Goal: Find specific page/section

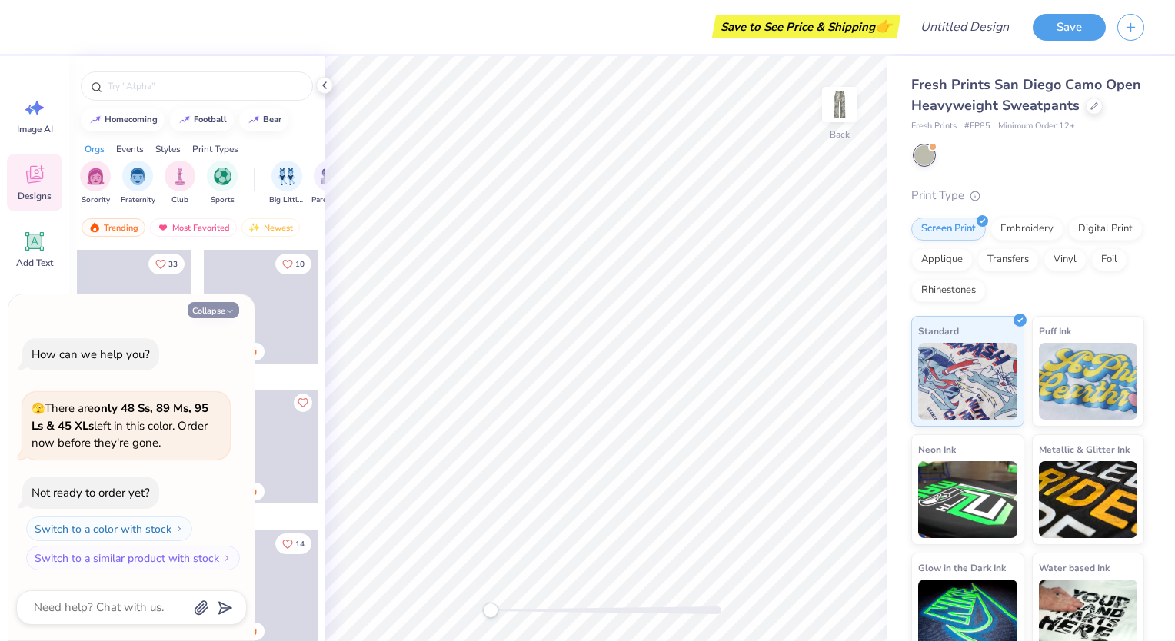
click at [218, 308] on button "Collapse" at bounding box center [214, 310] width 52 height 16
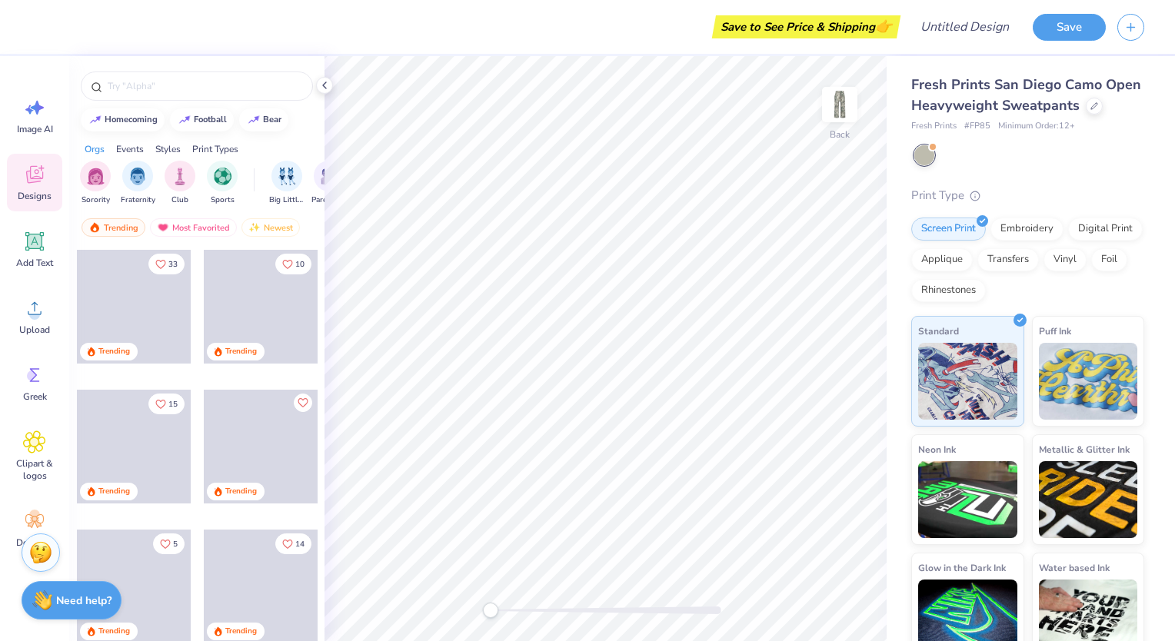
type textarea "x"
click at [839, 102] on img at bounding box center [840, 105] width 62 height 62
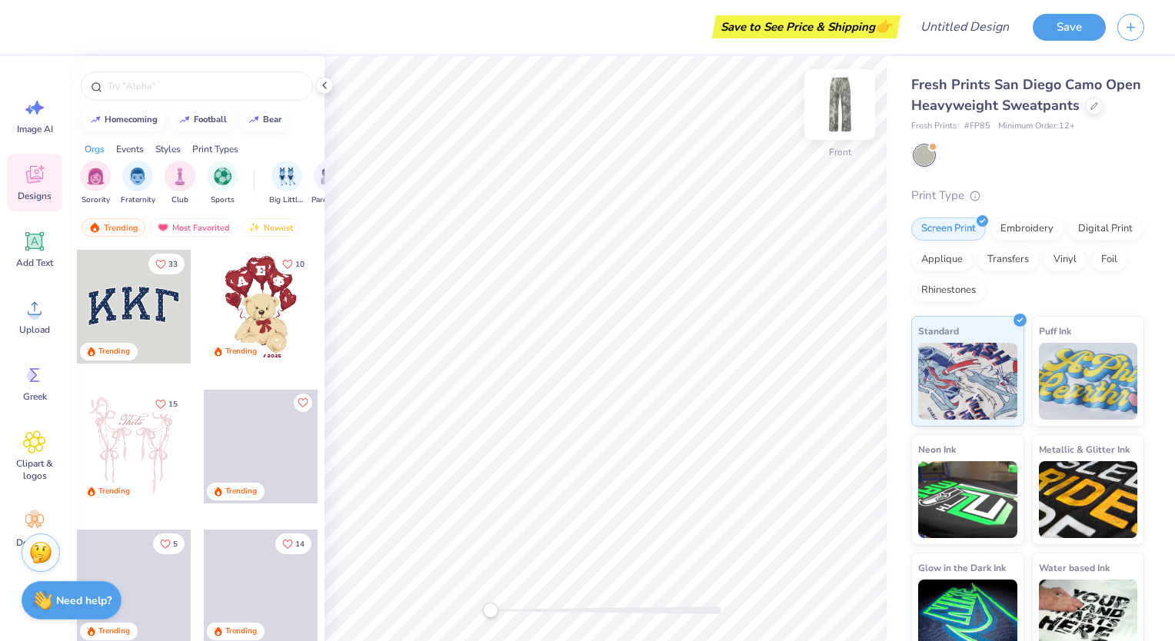
click at [837, 113] on img at bounding box center [840, 105] width 62 height 62
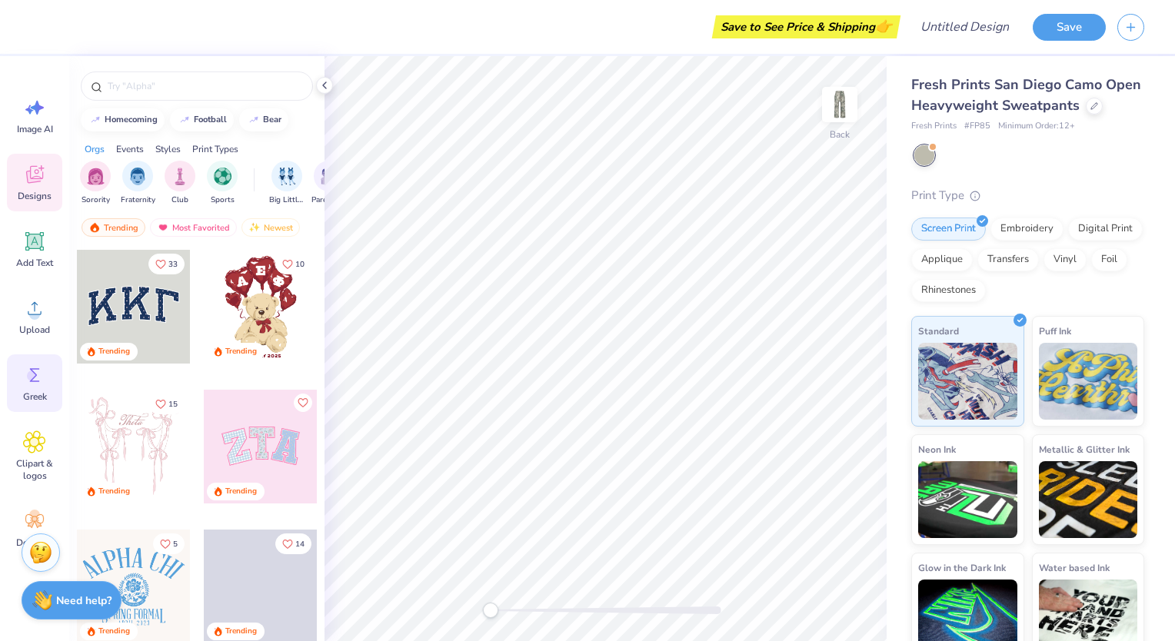
click at [25, 384] on icon at bounding box center [34, 375] width 23 height 23
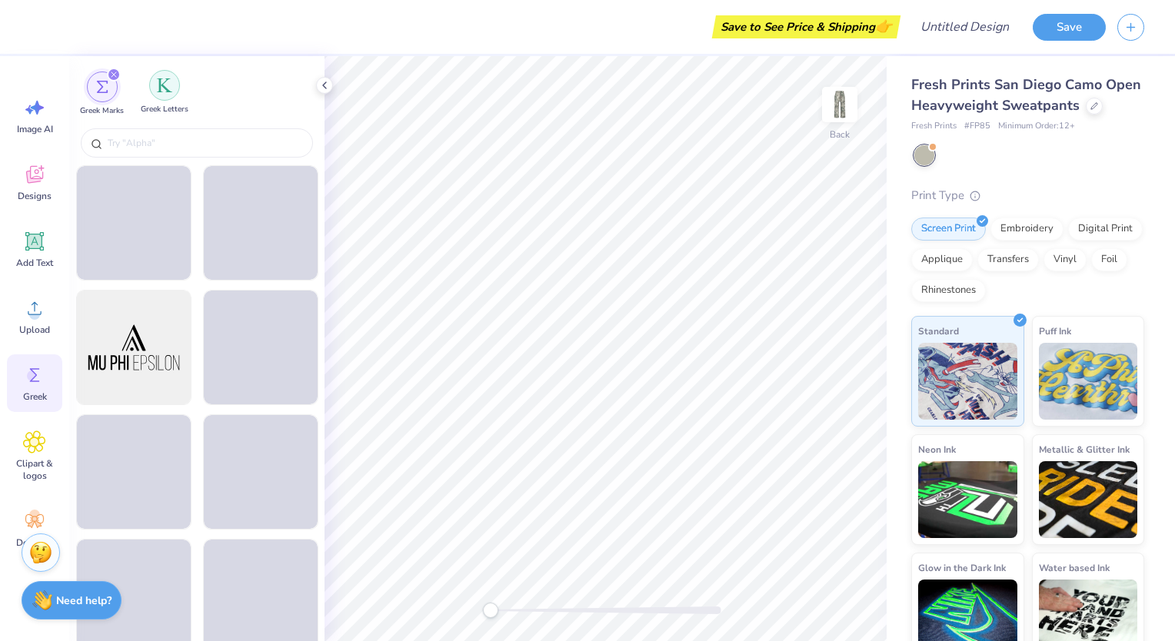
click at [166, 83] on img "filter for Greek Letters" at bounding box center [164, 85] width 15 height 15
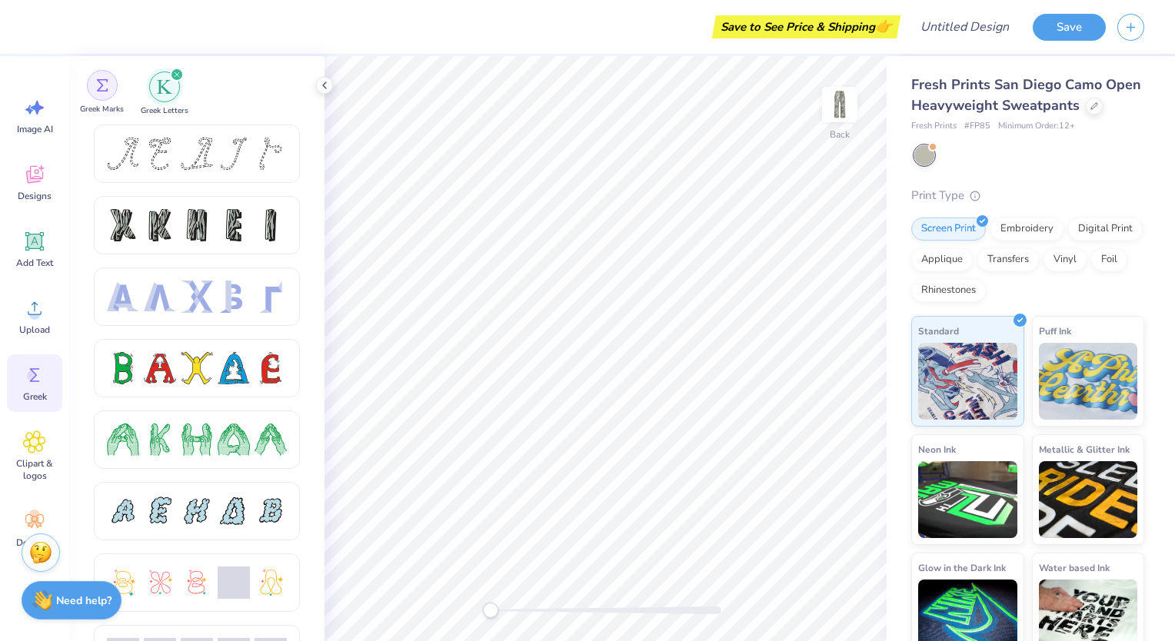
click at [105, 85] on img "filter for Greek Marks" at bounding box center [102, 85] width 12 height 12
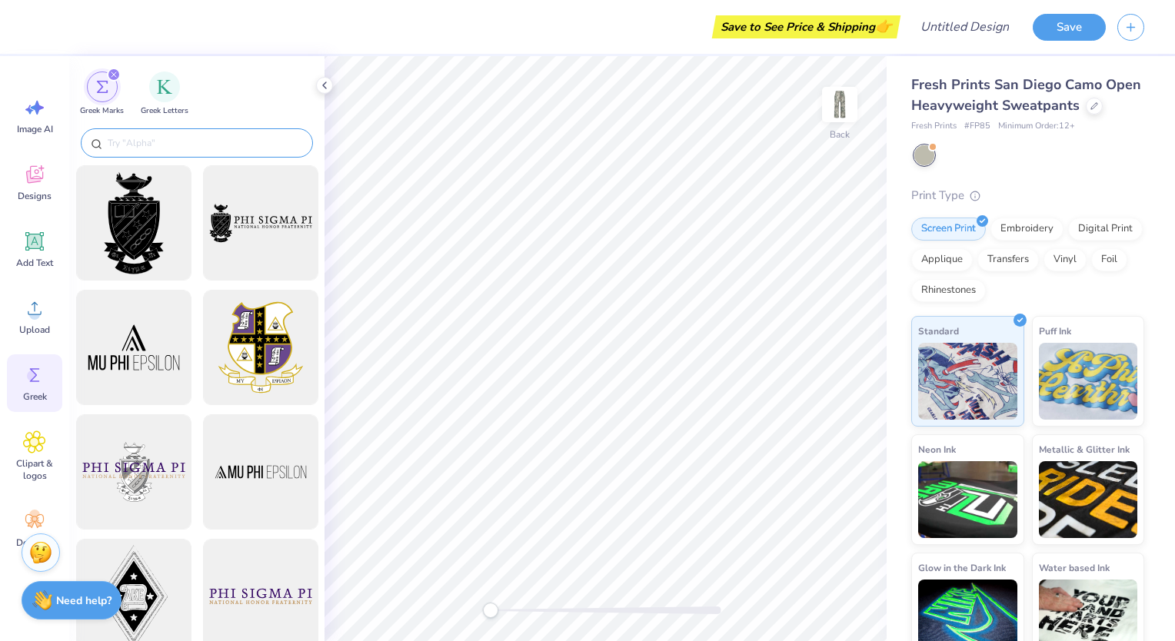
click at [142, 136] on input "text" at bounding box center [204, 142] width 197 height 15
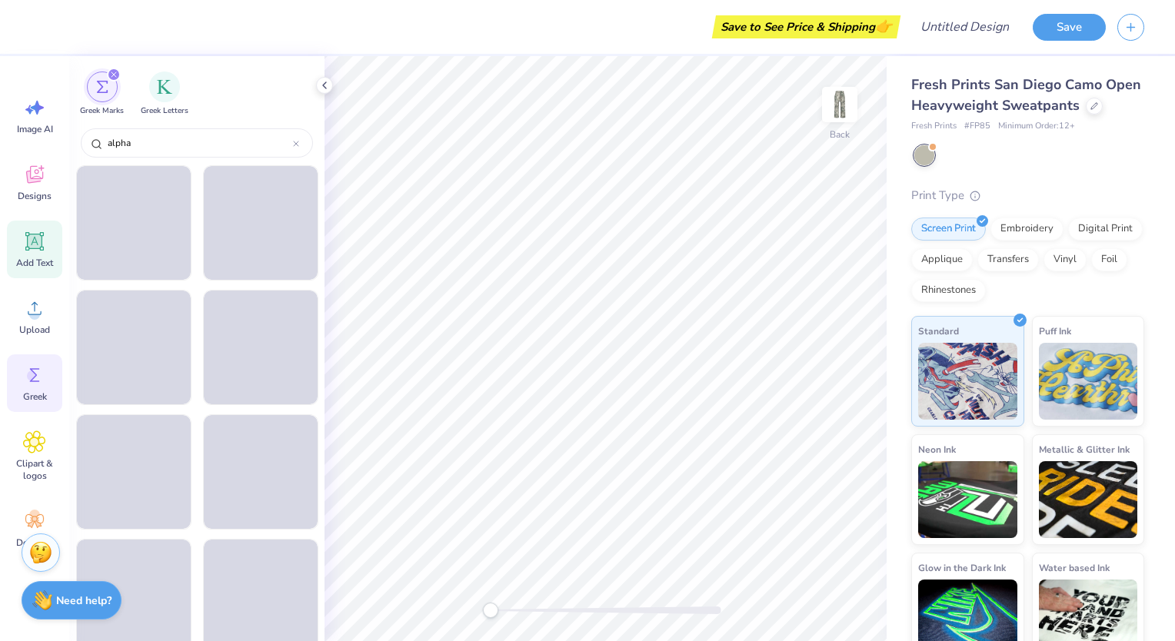
type input "alpha"
click at [26, 251] on icon at bounding box center [34, 241] width 23 height 23
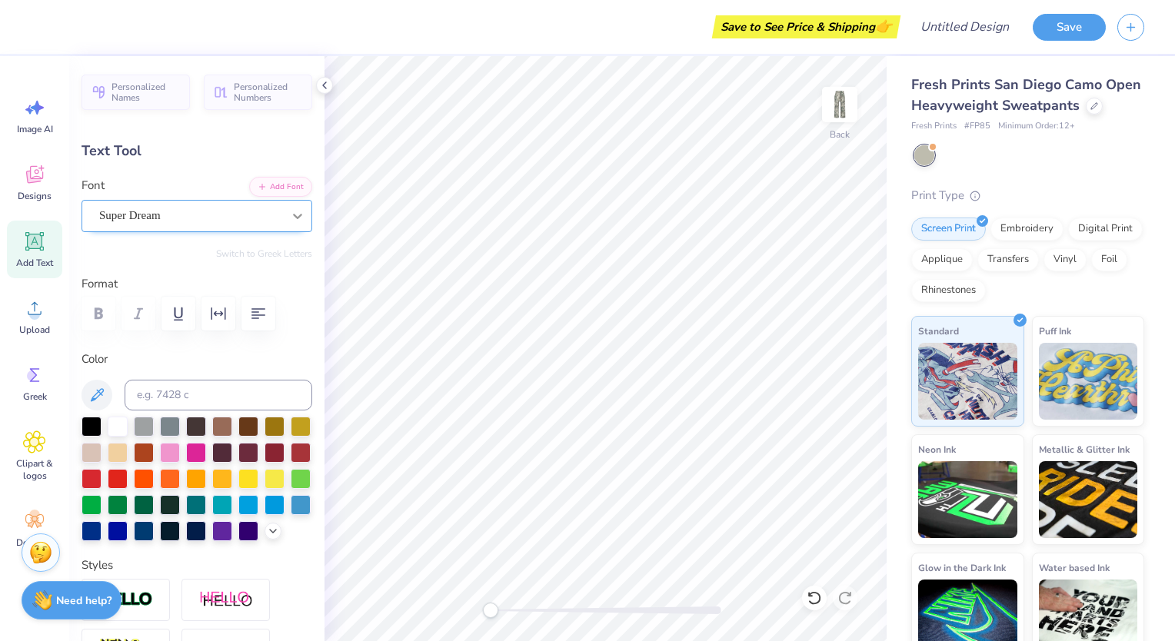
click at [284, 222] on div at bounding box center [298, 216] width 28 height 28
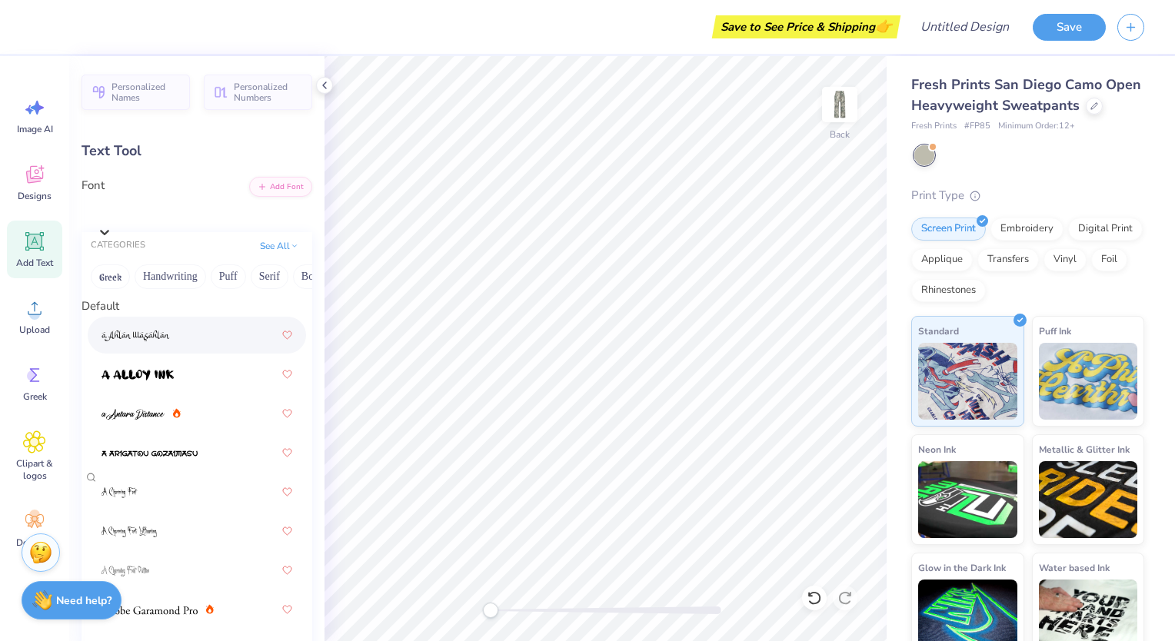
scroll to position [692, 0]
